Goal: Task Accomplishment & Management: Manage account settings

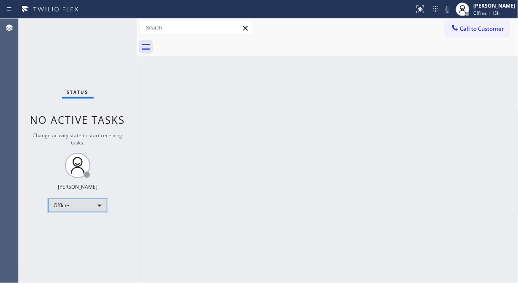
click at [56, 203] on div "Offline" at bounding box center [77, 205] width 59 height 13
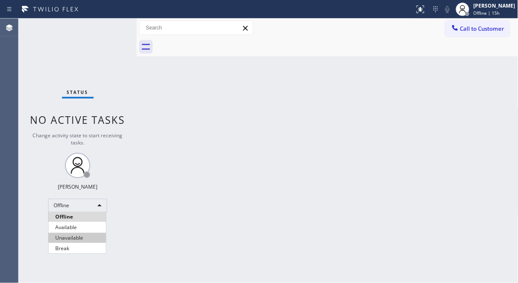
click at [68, 241] on li "Unavailable" at bounding box center [76, 238] width 57 height 10
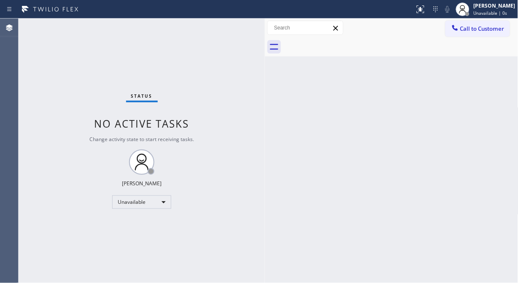
drag, startPoint x: 136, startPoint y: 69, endPoint x: 264, endPoint y: 112, distance: 135.0
click at [265, 112] on div at bounding box center [265, 151] width 0 height 265
click at [39, 119] on div "Status No active tasks Change activity state to start receiving tasks. Fila Gar…" at bounding box center [142, 151] width 246 height 265
click at [27, 83] on div "Status No active tasks Change activity state to start receiving tasks. Fila Gar…" at bounding box center [142, 151] width 246 height 265
